Goal: Information Seeking & Learning: Learn about a topic

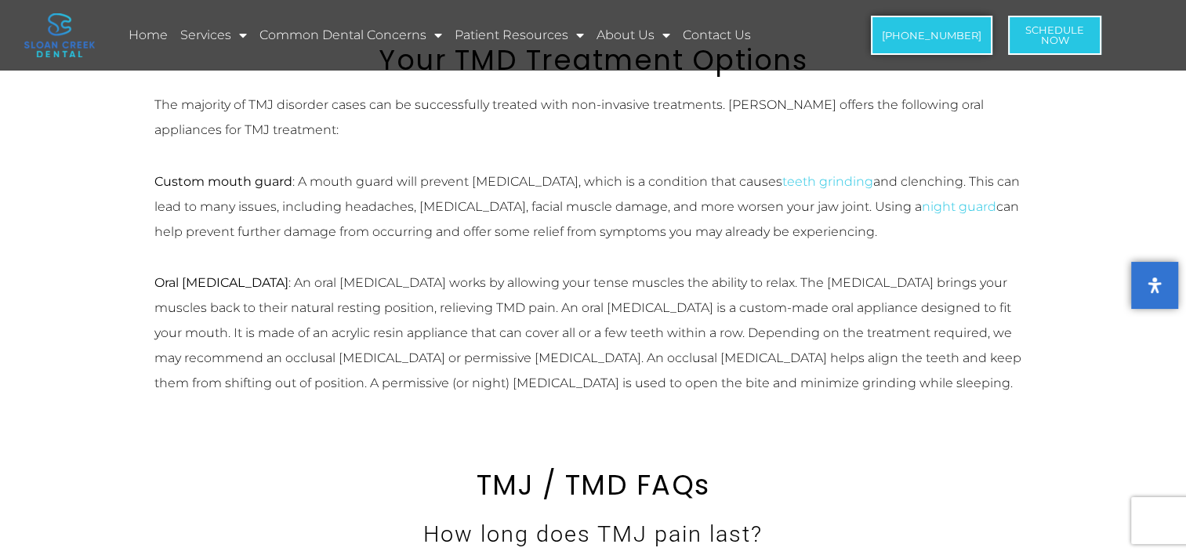
scroll to position [2901, 0]
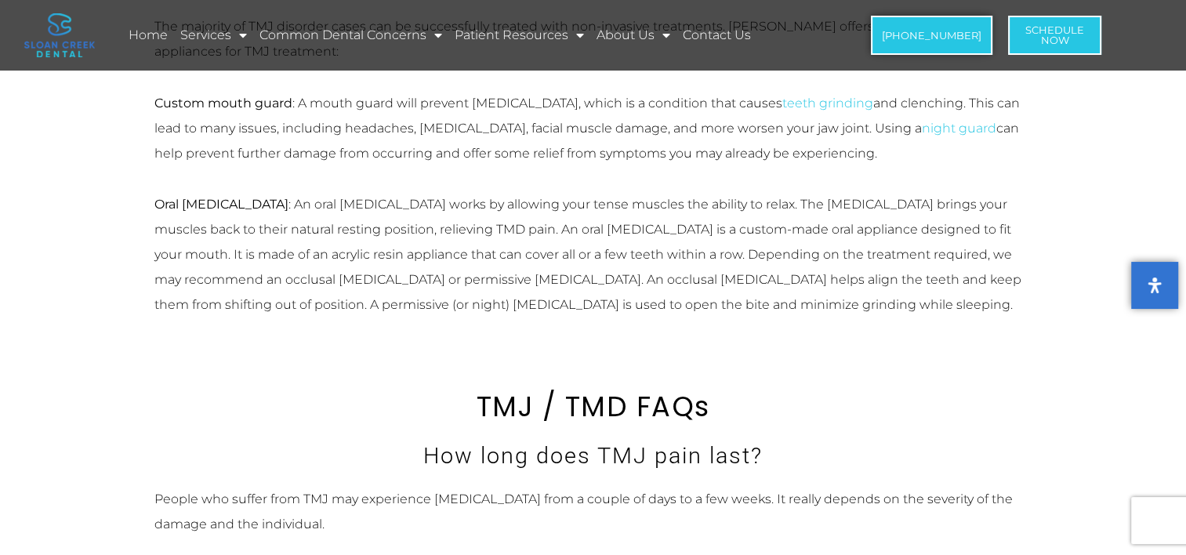
click at [336, 439] on h3 "How long does TMJ pain last?" at bounding box center [593, 454] width 878 height 31
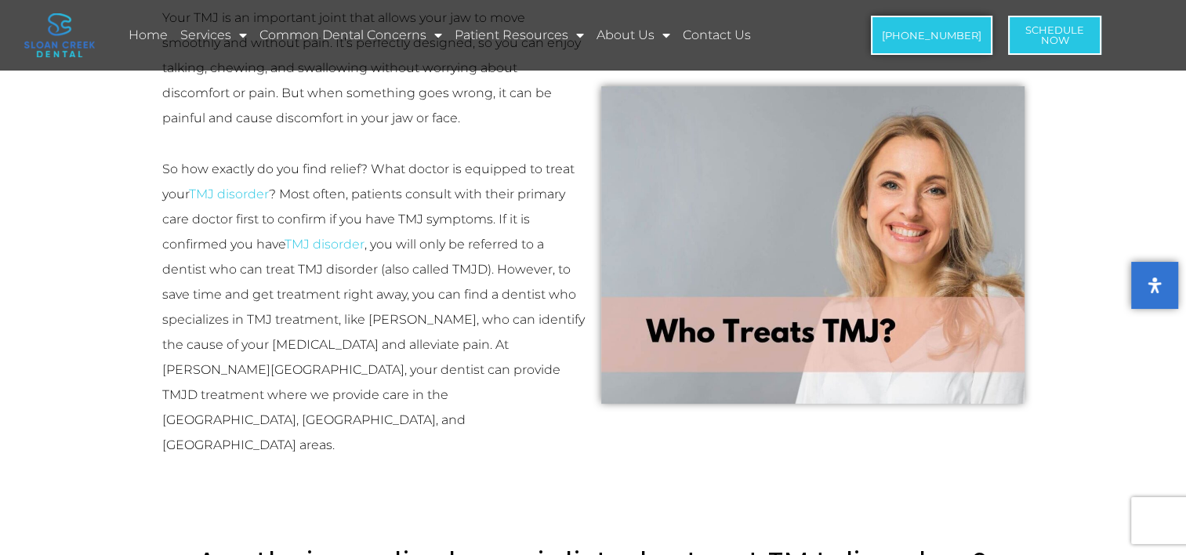
scroll to position [627, 0]
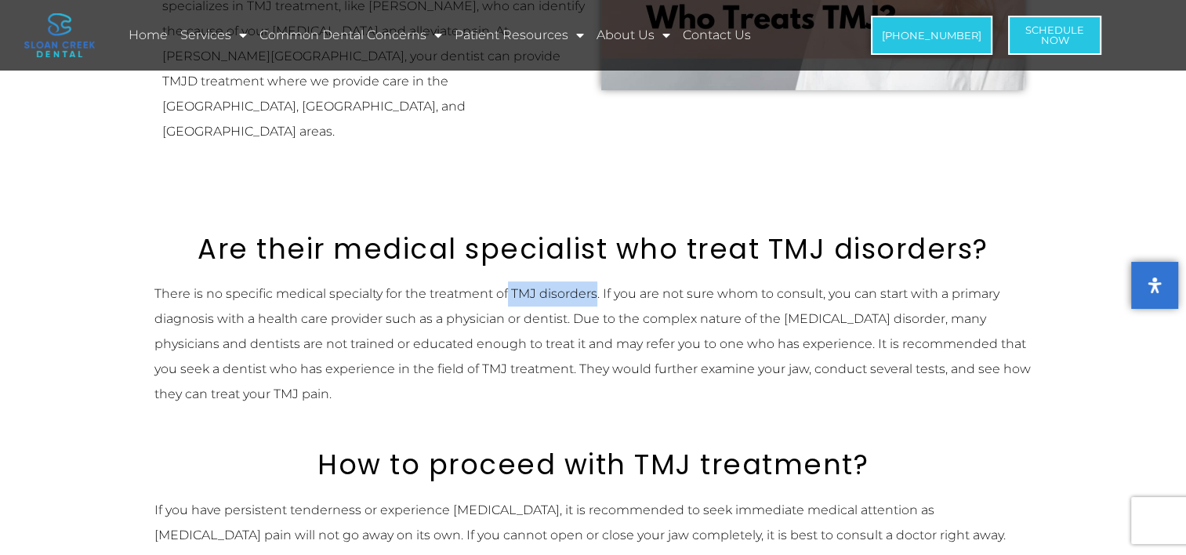
drag, startPoint x: 507, startPoint y: 245, endPoint x: 596, endPoint y: 249, distance: 89.5
click at [596, 282] on p "There is no specific medical specialty for the treatment of TMJ disorders. If y…" at bounding box center [593, 344] width 878 height 125
